Goal: Communication & Community: Answer question/provide support

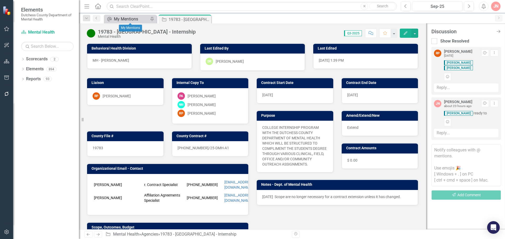
click at [126, 20] on div "My Mentions" at bounding box center [131, 19] width 35 height 7
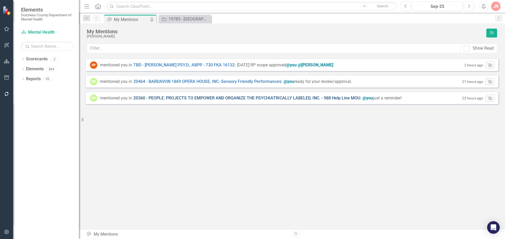
click at [259, 100] on link "20360 - PEOPLE: PROJECTS TO EMPOWER AND ORGANIZE THE PSYCHIATRICALLY LABELED, I…" at bounding box center [247, 98] width 228 height 6
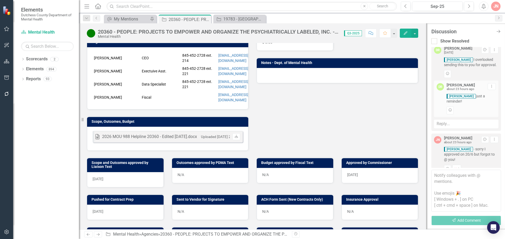
scroll to position [398, 0]
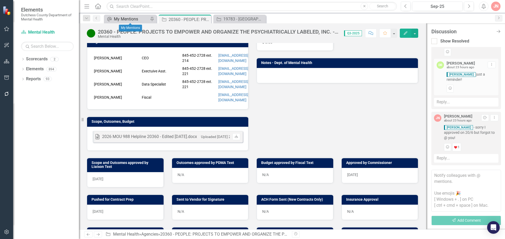
click at [130, 17] on div "My Mentions" at bounding box center [131, 19] width 35 height 7
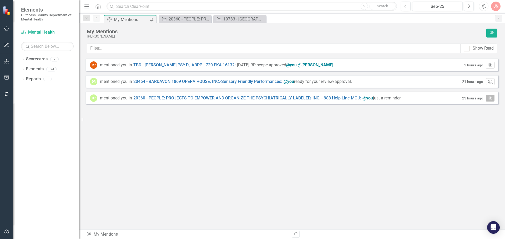
click at [491, 99] on icon "button" at bounding box center [489, 98] width 5 height 4
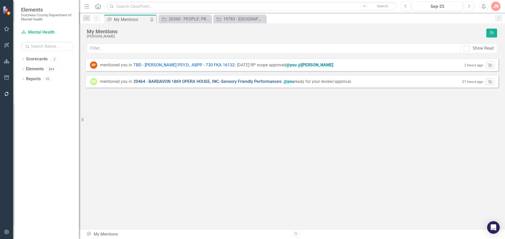
click at [245, 82] on link "20464 - BARDAVON 1869 OPERA HOUSE, INC.-Sensory Friendly Performances :" at bounding box center [207, 82] width 149 height 6
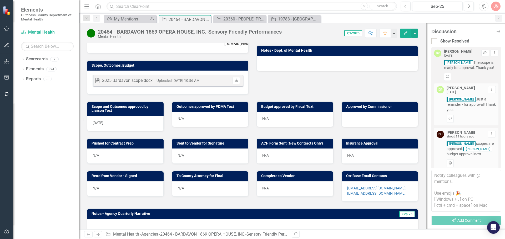
scroll to position [145, 0]
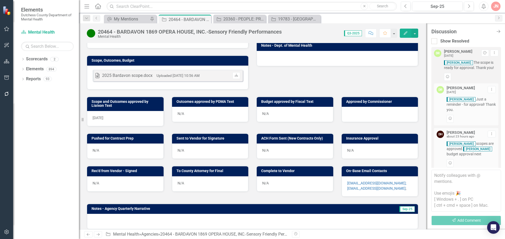
click at [356, 108] on div at bounding box center [379, 114] width 76 height 15
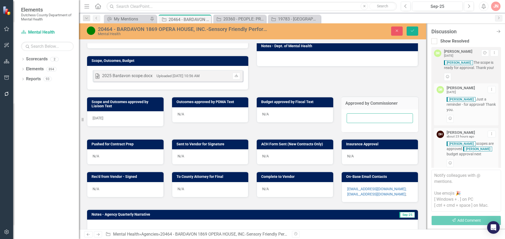
click at [357, 114] on input "text" at bounding box center [379, 119] width 66 height 10
type input "10/10"
click at [414, 31] on icon "Save" at bounding box center [412, 31] width 5 height 4
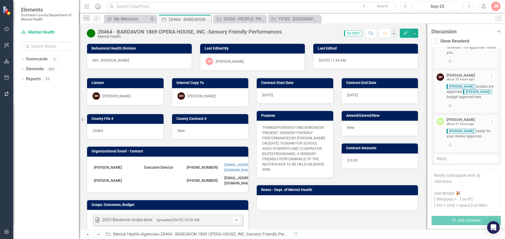
scroll to position [58, 0]
click at [474, 185] on textarea at bounding box center [466, 191] width 70 height 42
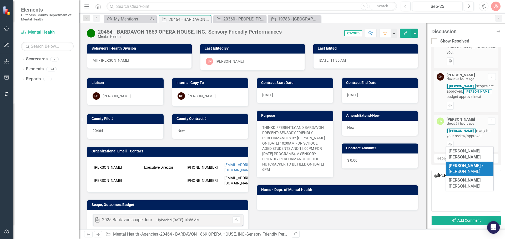
click at [461, 163] on span "[PERSON_NAME]" at bounding box center [465, 168] width 34 height 11
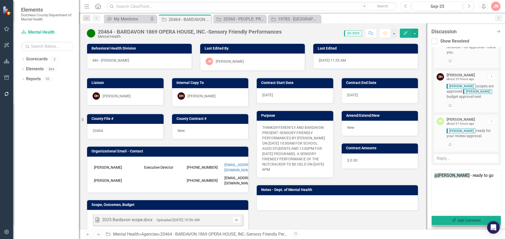
type textarea "@[PERSON_NAME] - ready to go"
click at [458, 222] on button "Send Add Comment" at bounding box center [466, 221] width 70 height 10
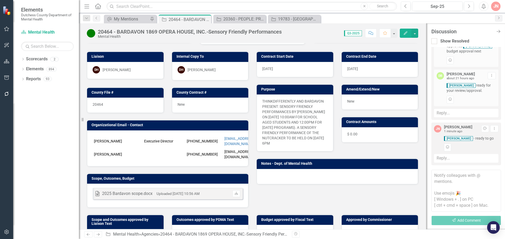
scroll to position [0, 0]
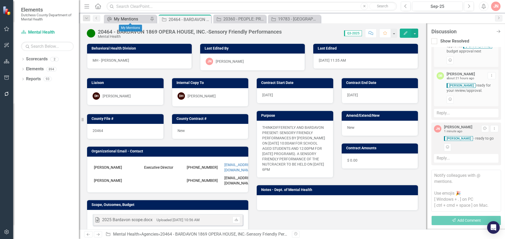
click at [130, 18] on div "My Mentions" at bounding box center [131, 19] width 35 height 7
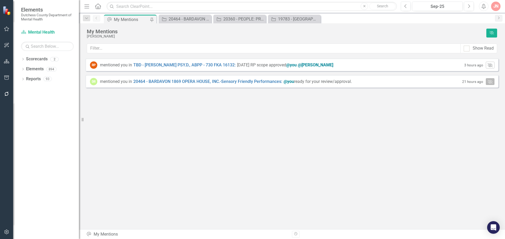
click at [487, 82] on icon "[PERSON_NAME]" at bounding box center [489, 82] width 5 height 4
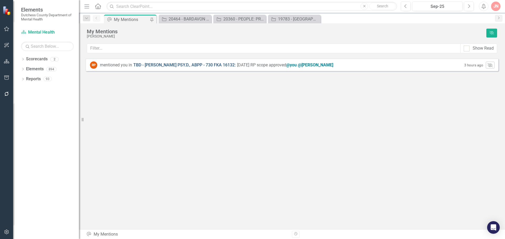
click at [181, 66] on link "TBD - [PERSON_NAME] PSY.D., ABPP - 730 FKA 16132 :" at bounding box center [184, 65] width 102 height 6
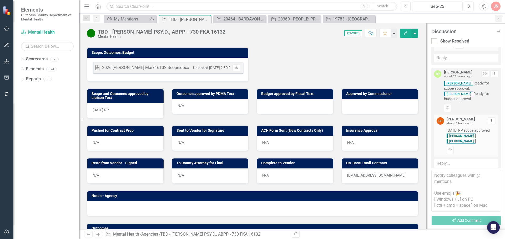
scroll to position [164, 0]
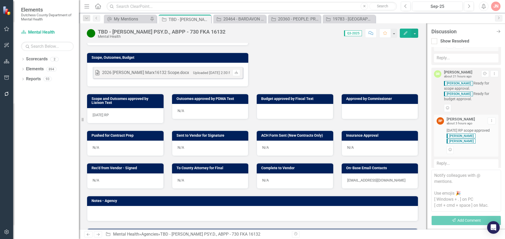
click at [156, 71] on div "2026 [PERSON_NAME] Marx16132 Scope.docx" at bounding box center [145, 73] width 87 height 6
click at [234, 71] on icon "Download" at bounding box center [236, 72] width 4 height 3
click at [383, 107] on div at bounding box center [379, 111] width 76 height 15
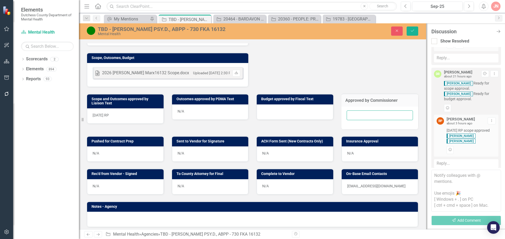
click at [374, 114] on input "text" at bounding box center [379, 116] width 66 height 10
type input "[DATE]"
click at [413, 30] on icon "Save" at bounding box center [412, 31] width 5 height 4
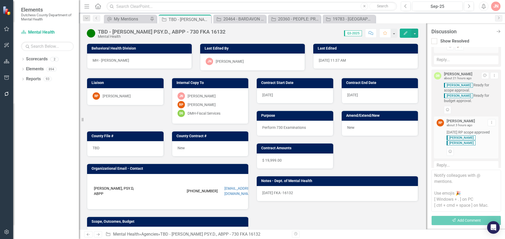
scroll to position [114, 0]
click at [459, 182] on textarea at bounding box center [466, 191] width 70 height 42
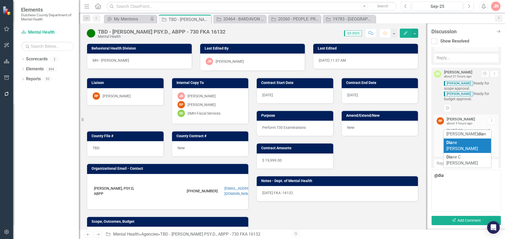
click at [459, 145] on span "Dia ne [PERSON_NAME]" at bounding box center [462, 145] width 32 height 11
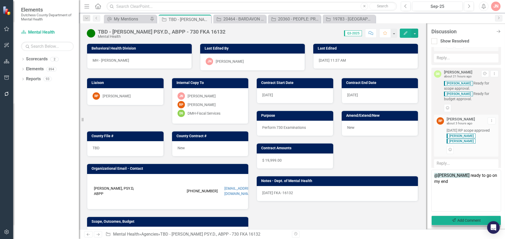
type textarea "@[PERSON_NAME] ready to go on my end"
click at [473, 221] on button "Send Add Comment" at bounding box center [466, 221] width 70 height 10
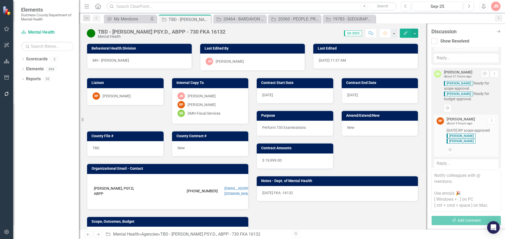
scroll to position [164, 0]
